Goal: Find specific page/section: Find specific page/section

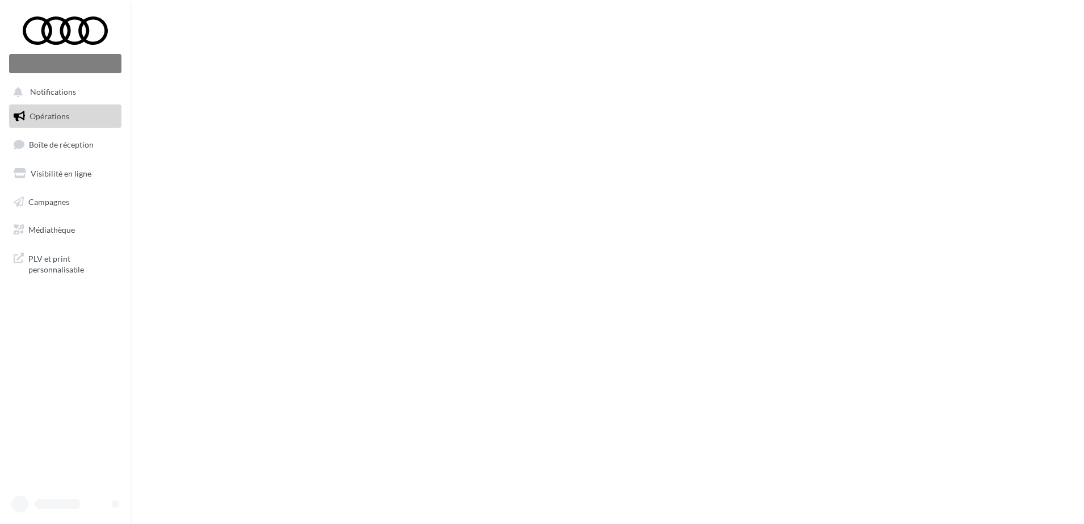
drag, startPoint x: 0, startPoint y: 0, endPoint x: 65, endPoint y: 225, distance: 234.1
click at [65, 225] on ul "Opérations Boîte de réception Visibilité en ligne Campagnes Médiathèque" at bounding box center [65, 173] width 121 height 146
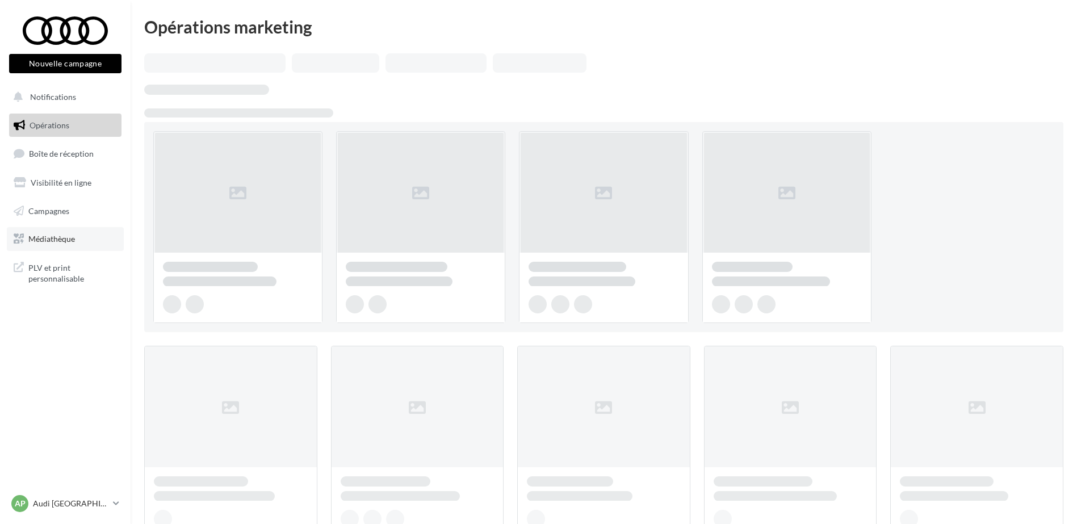
click at [61, 237] on span "Médiathèque" at bounding box center [51, 239] width 47 height 10
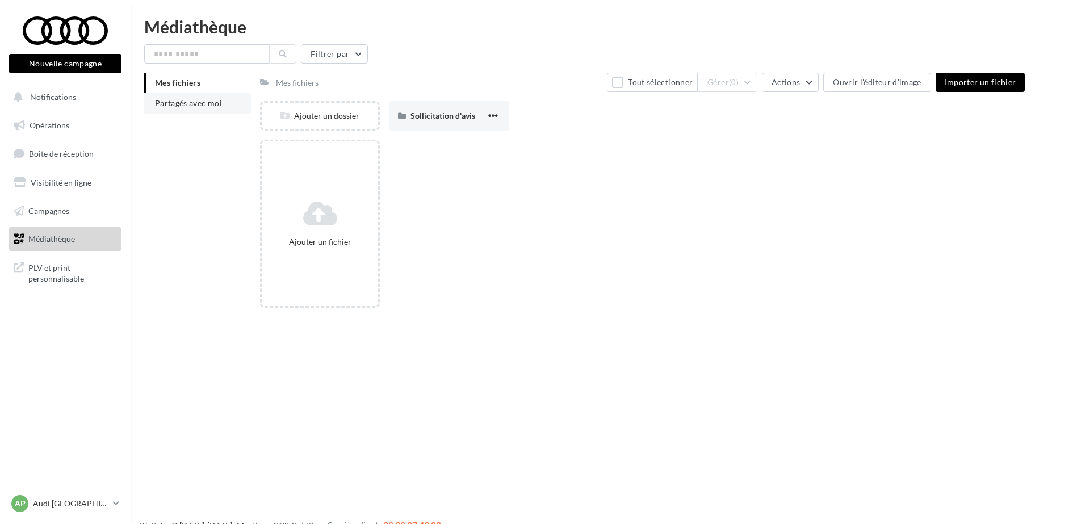
click at [202, 104] on span "Partagés avec moi" at bounding box center [188, 103] width 67 height 10
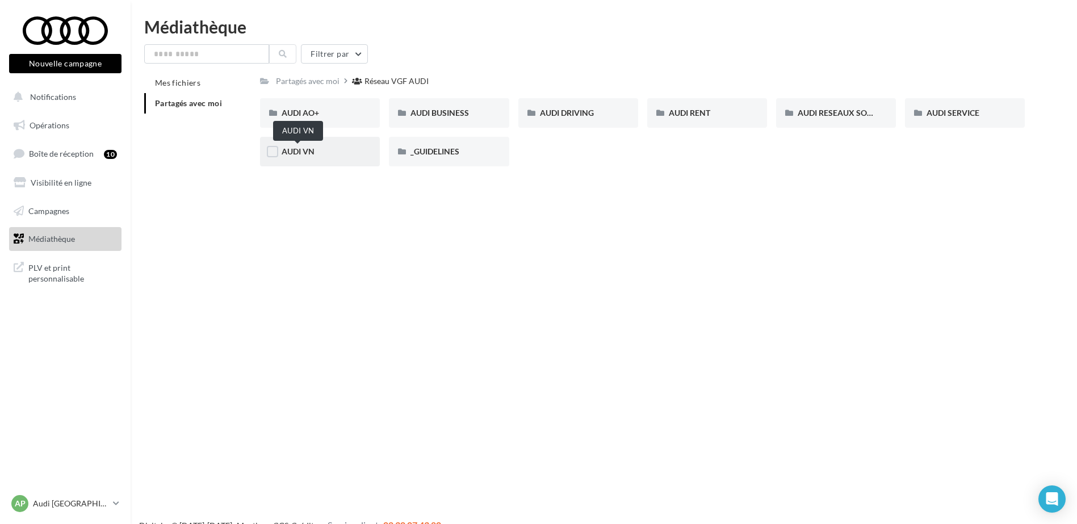
click at [288, 152] on span "AUDI VN" at bounding box center [298, 151] width 33 height 10
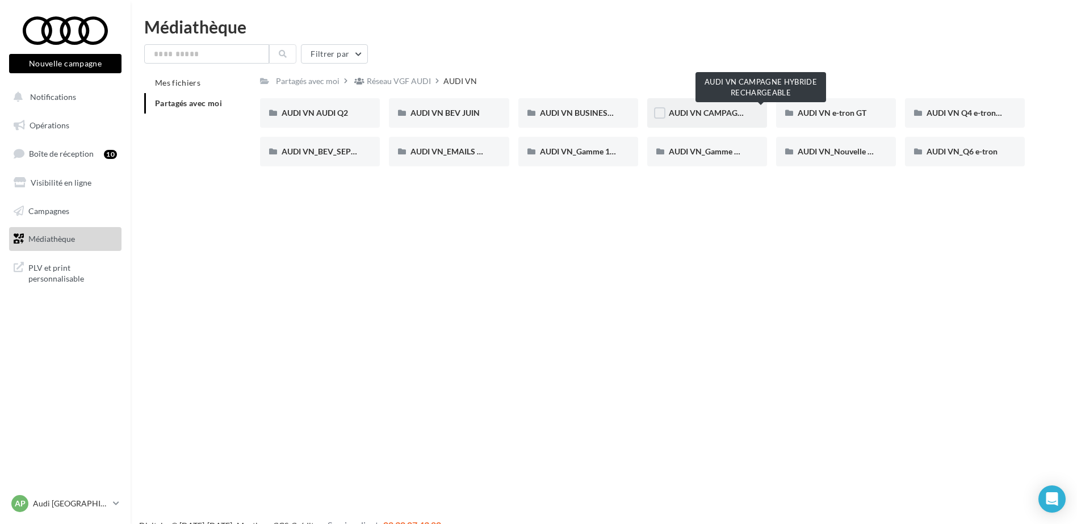
click at [704, 111] on span "AUDI VN CAMPAGNE HYBRIDE RECHARGEABLE" at bounding box center [758, 113] width 178 height 10
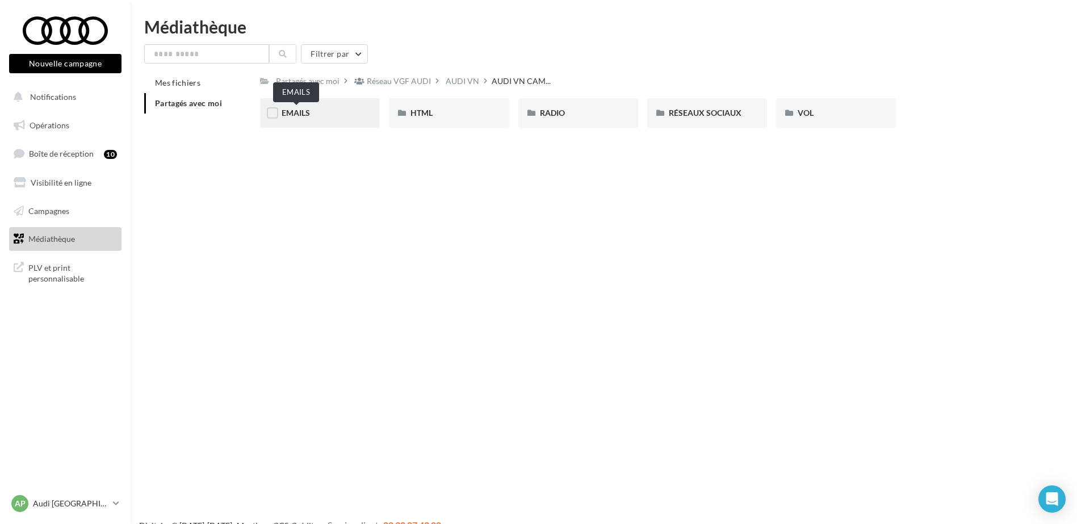
click at [300, 108] on span "EMAILS" at bounding box center [296, 113] width 28 height 10
